Goal: Task Accomplishment & Management: Manage account settings

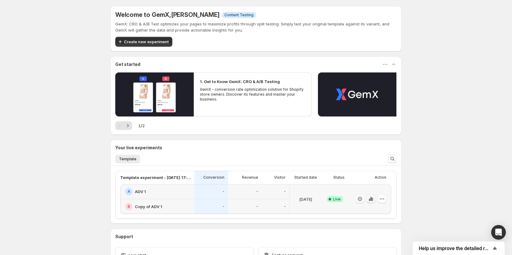
click at [370, 200] on icon "button" at bounding box center [371, 199] width 6 height 6
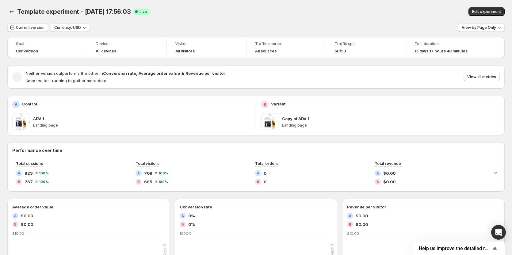
drag, startPoint x: 41, startPoint y: 26, endPoint x: 293, endPoint y: 25, distance: 252.5
click at [180, 16] on div "Template experiment - Sep 3, 17:56:03. This page is ready Template experiment -…" at bounding box center [256, 234] width 512 height 468
click at [480, 29] on span "View by: Page Only" at bounding box center [478, 27] width 34 height 5
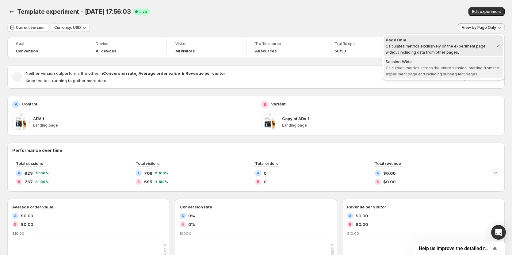
click at [456, 65] on span "Session Wide Calculates metrics across the entire session, starting from the ex…" at bounding box center [442, 68] width 115 height 18
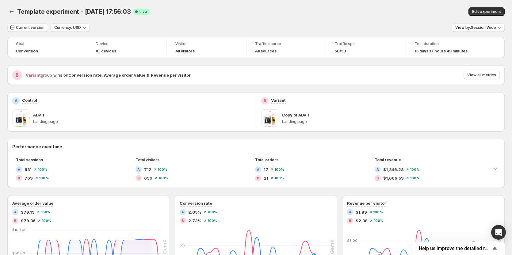
click at [297, 110] on div "Copy of ADV 1 Landing page" at bounding box center [391, 117] width 218 height 17
click at [474, 74] on span "View all metrics" at bounding box center [481, 75] width 29 height 5
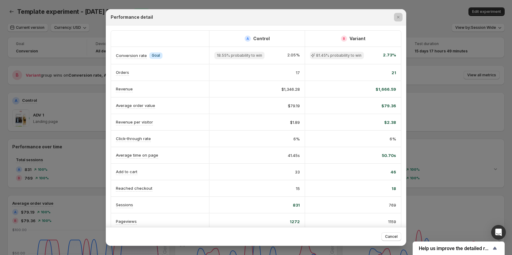
click at [438, 88] on div at bounding box center [256, 127] width 512 height 255
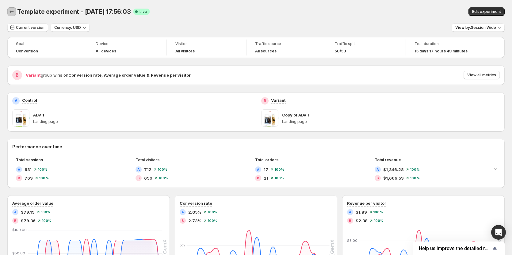
click at [10, 9] on icon "Back" at bounding box center [12, 12] width 6 height 6
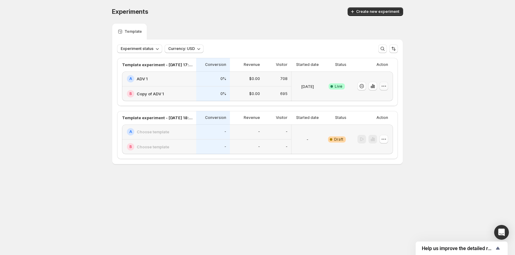
click at [383, 85] on icon "button" at bounding box center [384, 86] width 6 height 6
drag, startPoint x: 379, startPoint y: 116, endPoint x: 181, endPoint y: 118, distance: 197.9
click at [188, 118] on div "Experiments. This page is ready Experiments Create new experiment Template Expe…" at bounding box center [257, 98] width 515 height 197
click at [385, 86] on icon "button" at bounding box center [384, 86] width 6 height 6
click at [371, 117] on span "End experiment" at bounding box center [372, 119] width 30 height 5
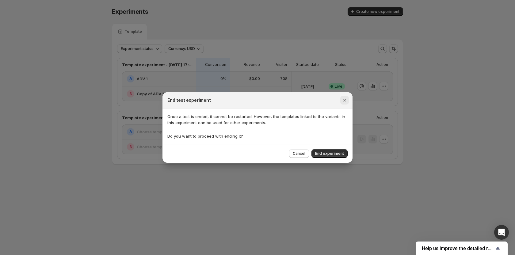
click at [343, 101] on icon "Close" at bounding box center [344, 100] width 6 height 6
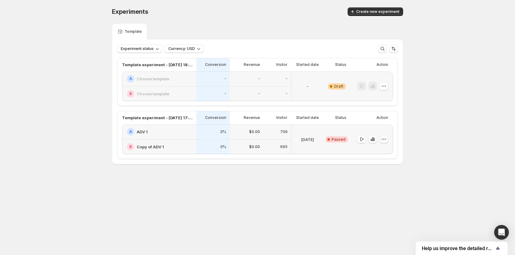
click at [388, 138] on button "button" at bounding box center [383, 139] width 9 height 9
click at [384, 173] on span "End experiment" at bounding box center [388, 172] width 30 height 5
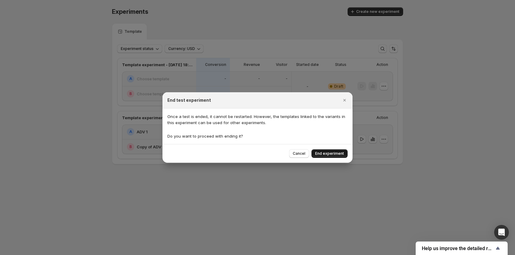
click at [330, 153] on span "End experiment" at bounding box center [329, 153] width 29 height 5
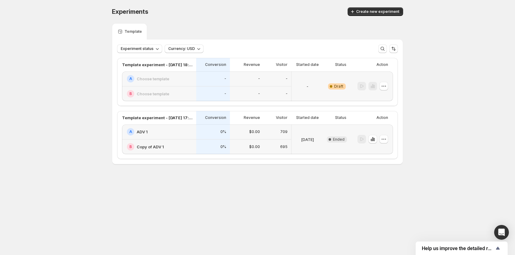
click at [313, 135] on div "[DATE]" at bounding box center [307, 139] width 27 height 22
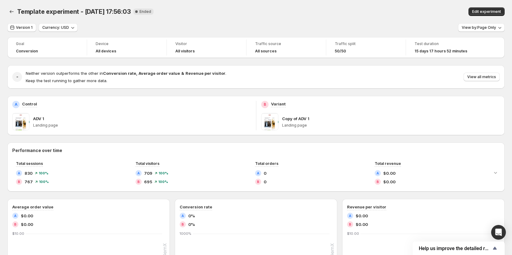
drag, startPoint x: 272, startPoint y: 118, endPoint x: 275, endPoint y: 124, distance: 5.9
click at [275, 124] on span at bounding box center [269, 121] width 17 height 17
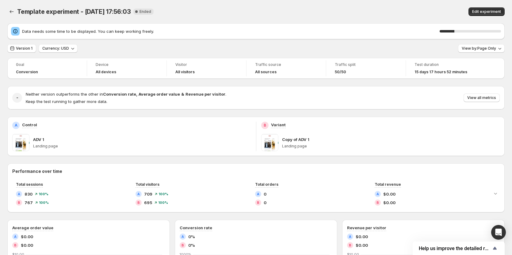
drag, startPoint x: 273, startPoint y: 122, endPoint x: 361, endPoint y: 142, distance: 90.3
click at [361, 142] on div "Copy of ADV 1" at bounding box center [391, 139] width 218 height 6
drag, startPoint x: 280, startPoint y: 150, endPoint x: 287, endPoint y: 146, distance: 8.3
click at [287, 146] on div "Copy of ADV 1 Landing page" at bounding box center [380, 142] width 239 height 17
click at [273, 142] on span at bounding box center [269, 142] width 17 height 17
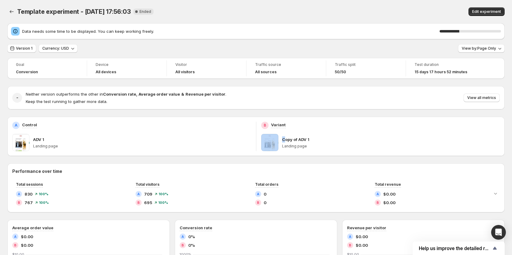
drag, startPoint x: 271, startPoint y: 142, endPoint x: 275, endPoint y: 139, distance: 4.4
click at [286, 136] on div "Copy of ADV 1 Landing page" at bounding box center [380, 142] width 239 height 17
click at [275, 139] on span at bounding box center [269, 142] width 17 height 17
click at [487, 45] on button "View by: Page Only" at bounding box center [481, 48] width 47 height 9
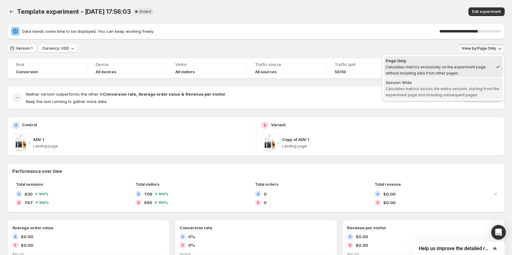
click at [447, 85] on div "Session Wide" at bounding box center [442, 82] width 115 height 6
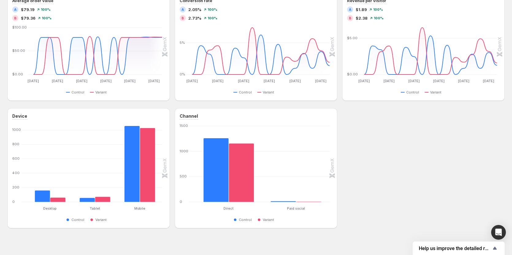
scroll to position [209, 0]
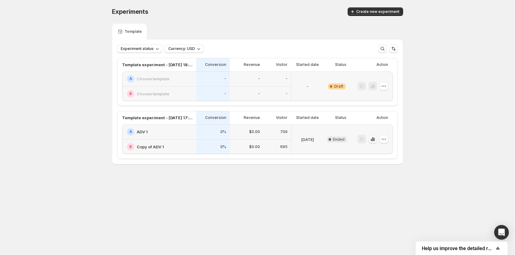
click at [374, 139] on icon "button" at bounding box center [373, 139] width 6 height 6
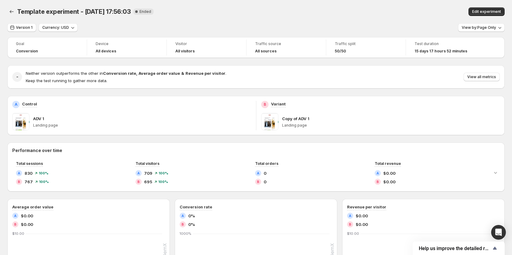
click at [366, 19] on div "Template experiment - [DATE] 17:56:03. This page is ready Template experiment -…" at bounding box center [255, 11] width 497 height 23
